Goal: Information Seeking & Learning: Learn about a topic

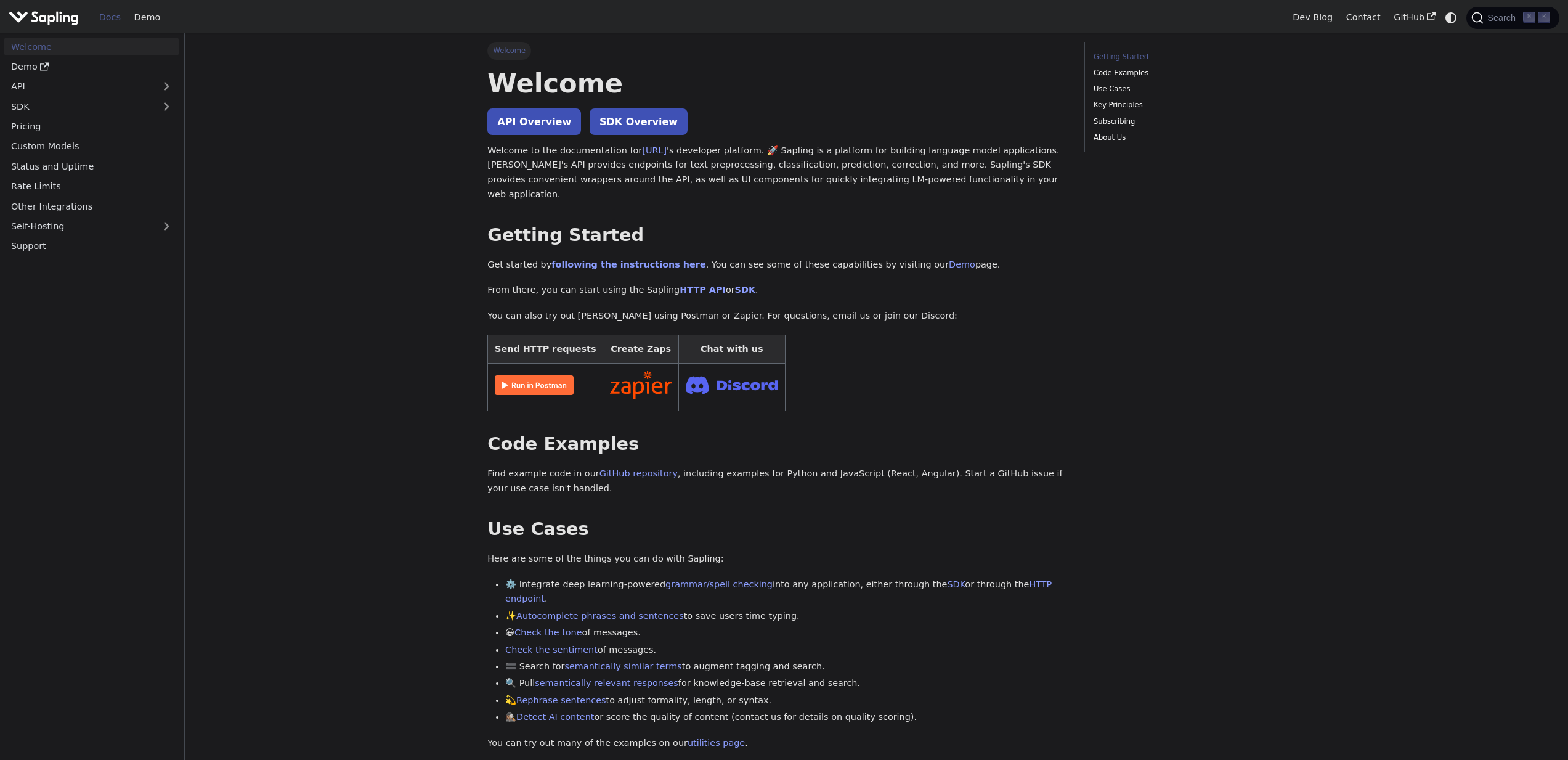
click at [49, 12] on img "Main" at bounding box center [43, 17] width 70 height 18
click at [84, 85] on link "API" at bounding box center [79, 87] width 150 height 18
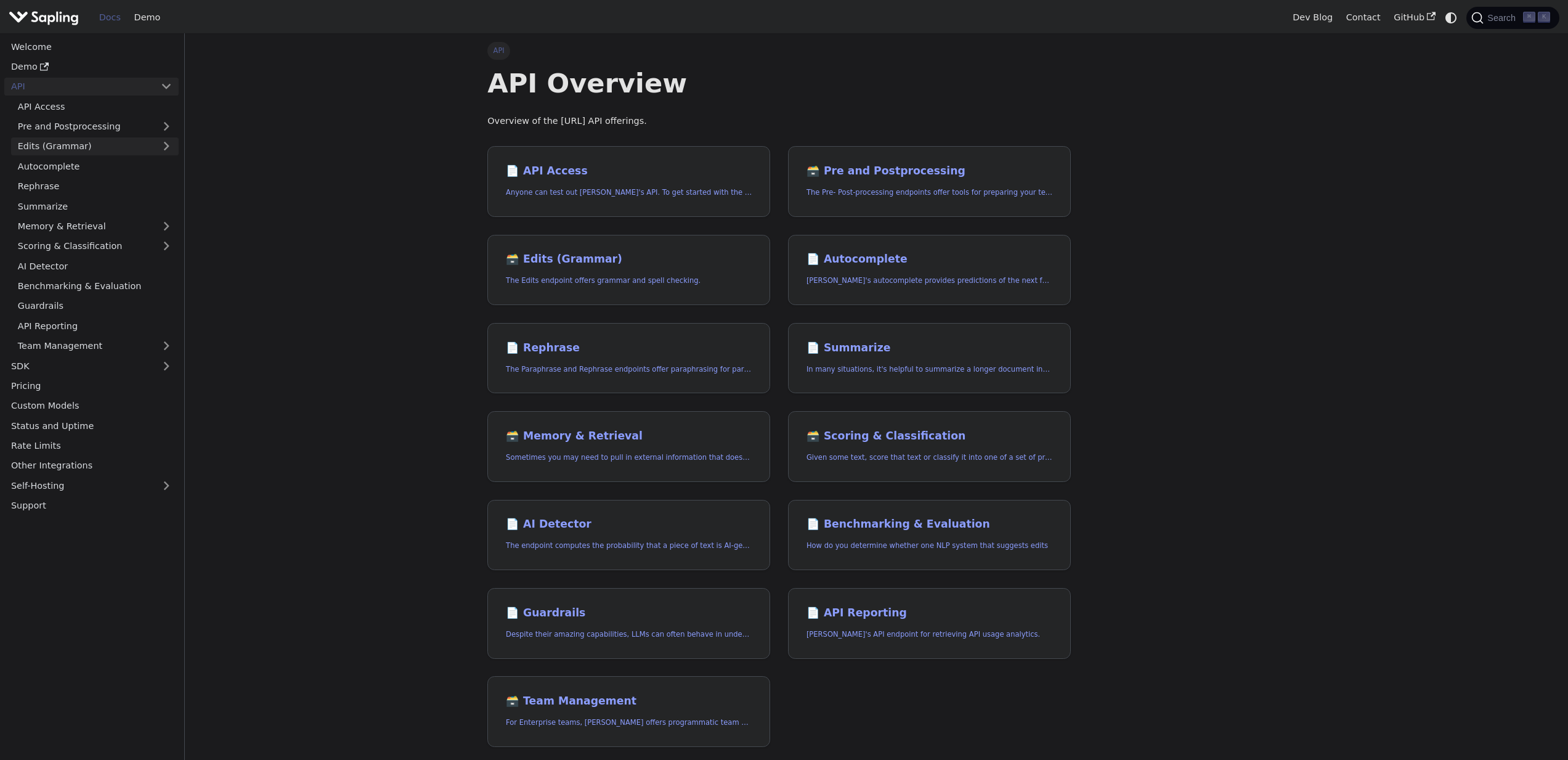
click at [69, 146] on link "Edits (Grammar)" at bounding box center [94, 146] width 167 height 18
click at [88, 162] on link "Edits Overview" at bounding box center [99, 166] width 161 height 18
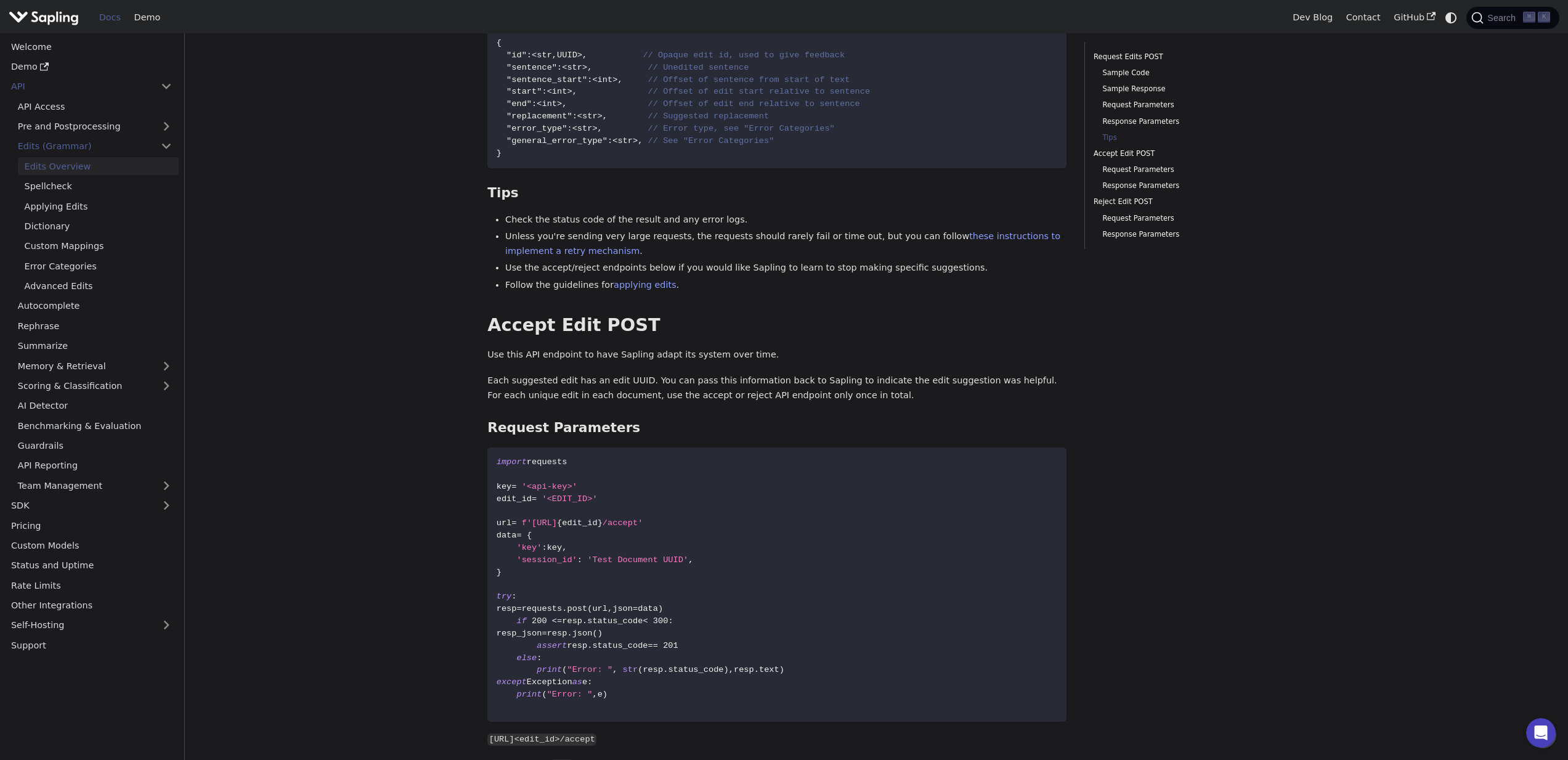
scroll to position [2006, 0]
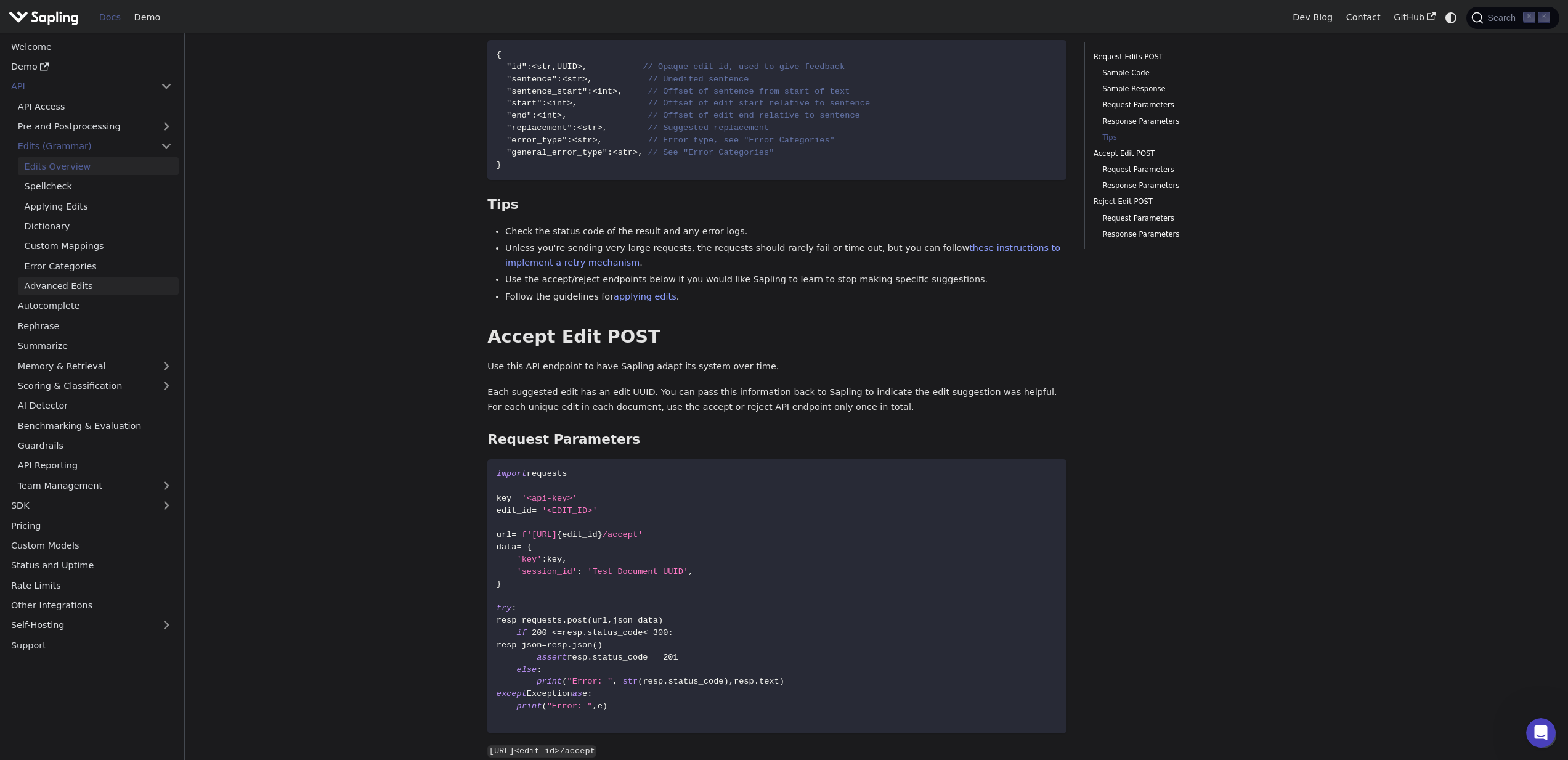
click at [107, 288] on link "Advanced Edits" at bounding box center [99, 286] width 161 height 18
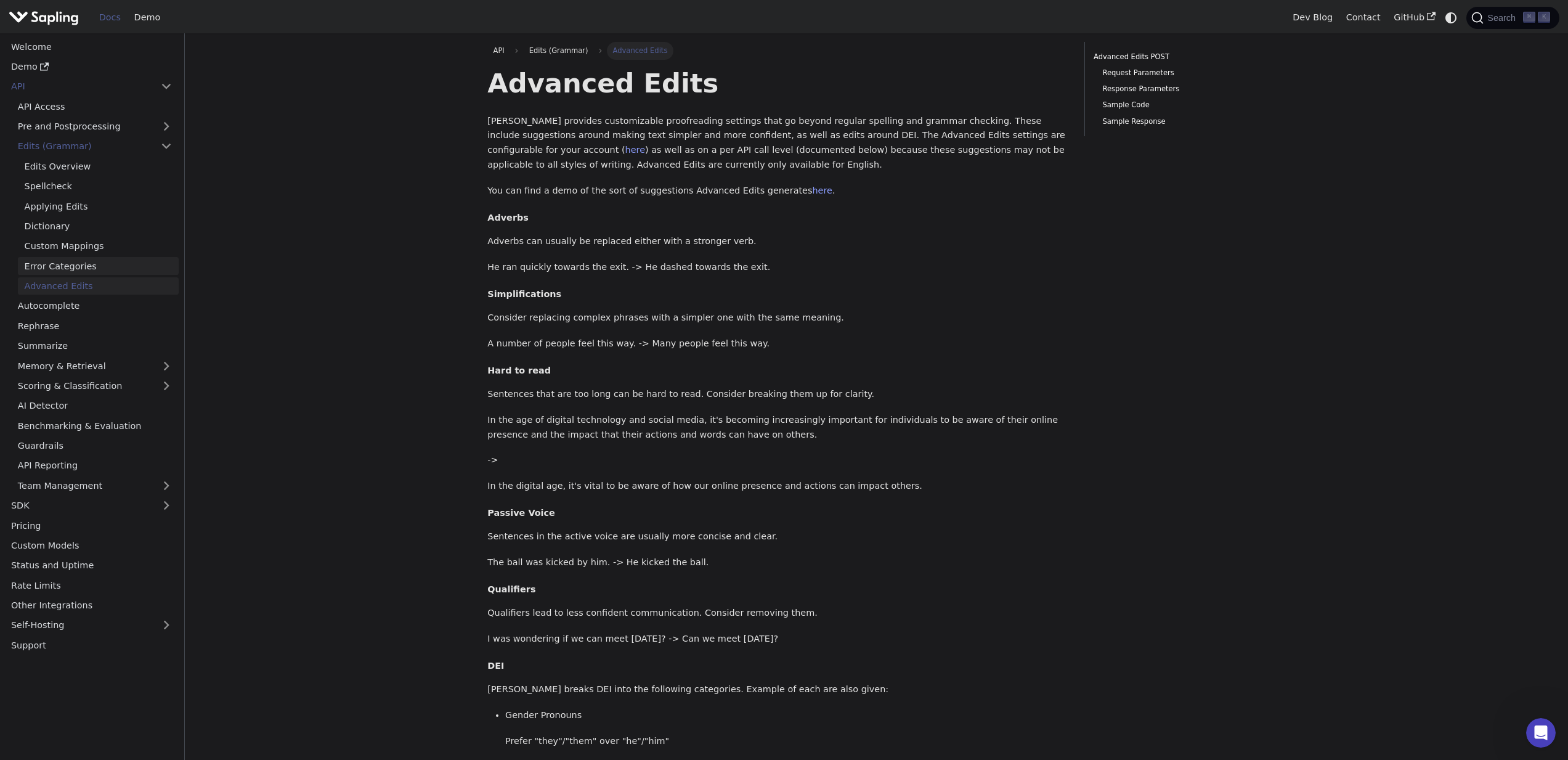
click at [104, 265] on link "Error Categories" at bounding box center [99, 266] width 161 height 18
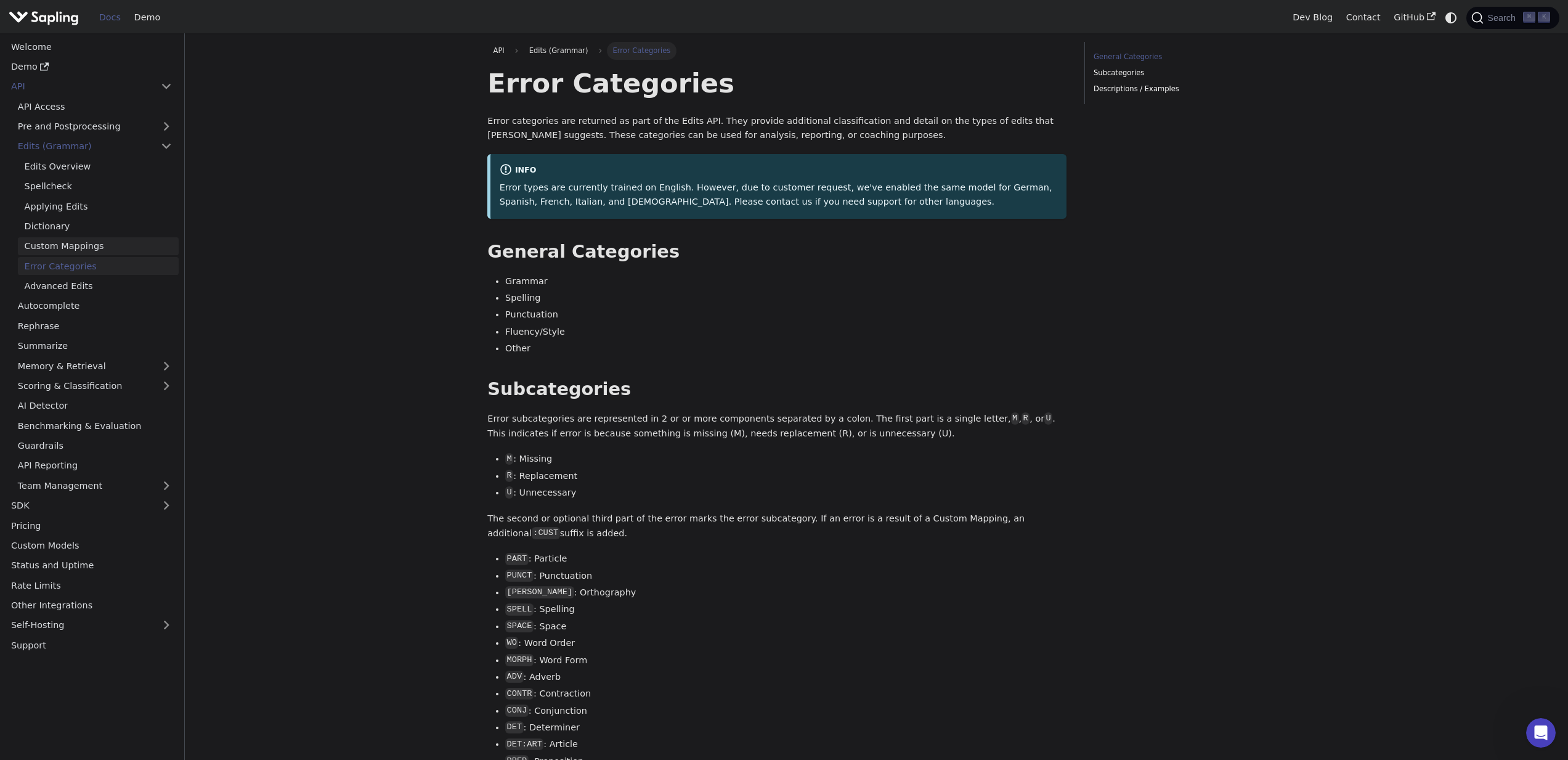
click at [96, 243] on link "Custom Mappings" at bounding box center [99, 246] width 161 height 18
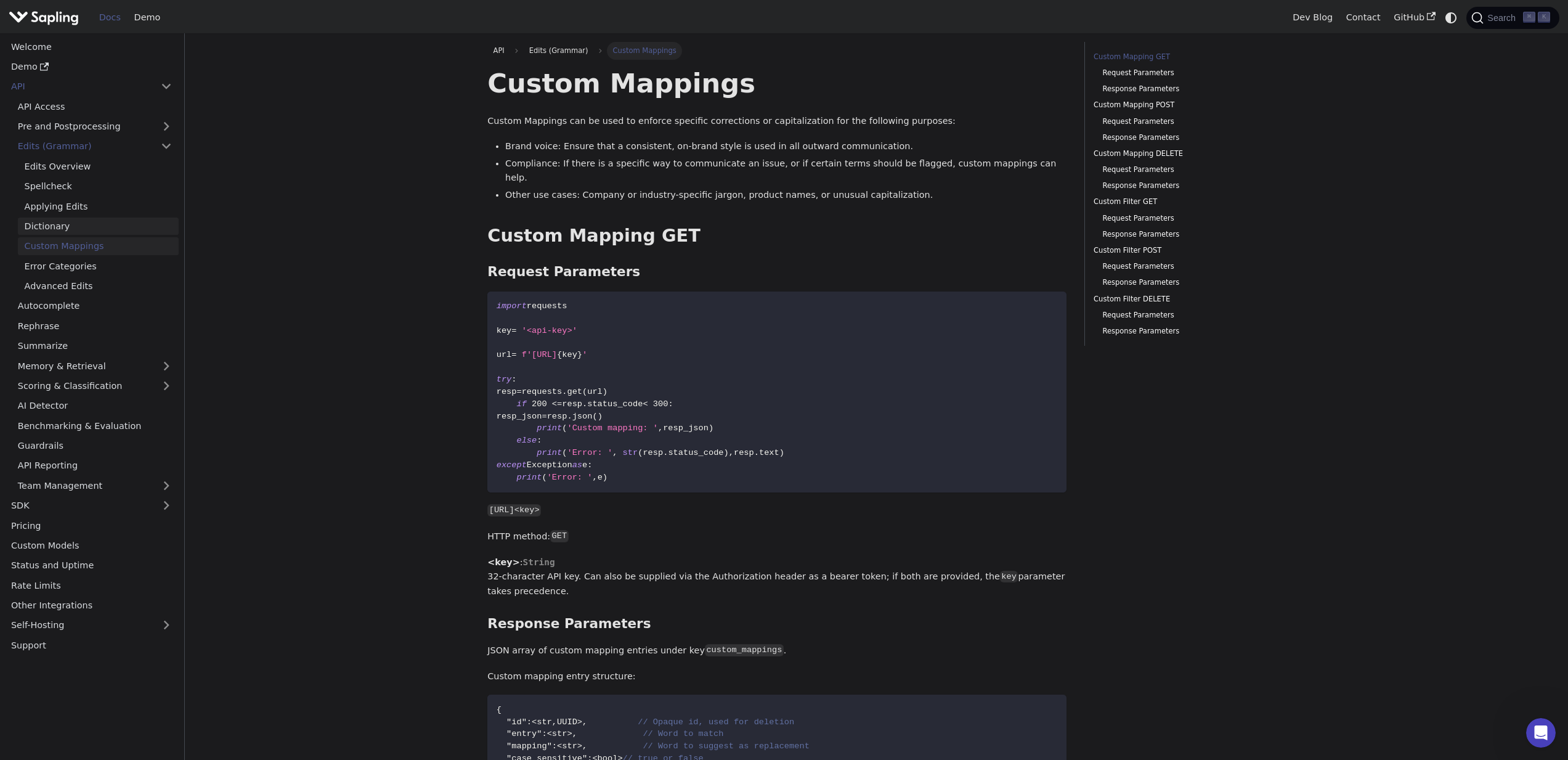
click at [86, 230] on link "Dictionary" at bounding box center [99, 226] width 161 height 18
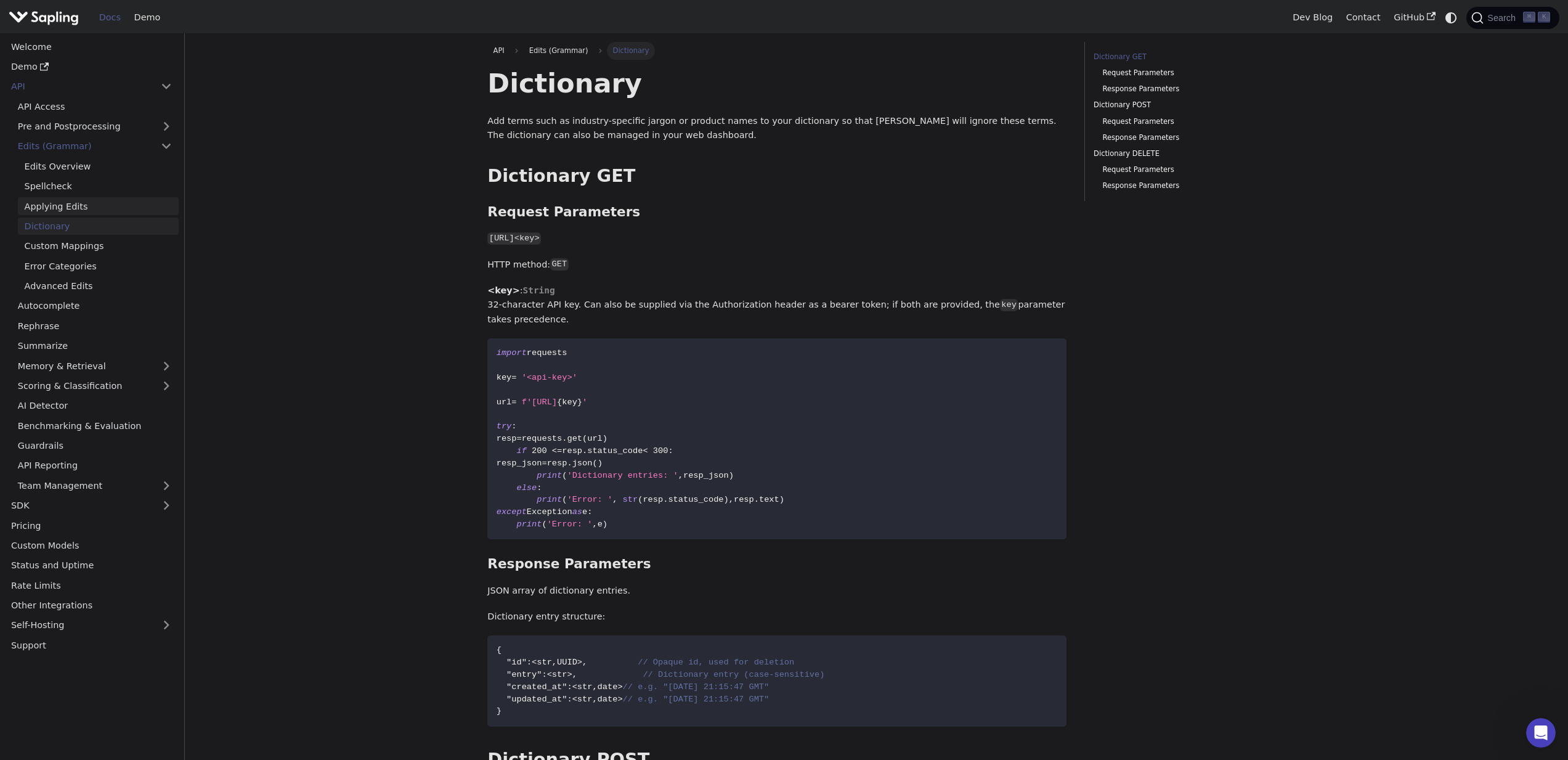
click at [61, 199] on link "Applying Edits" at bounding box center [99, 206] width 161 height 18
